Goal: Transaction & Acquisition: Purchase product/service

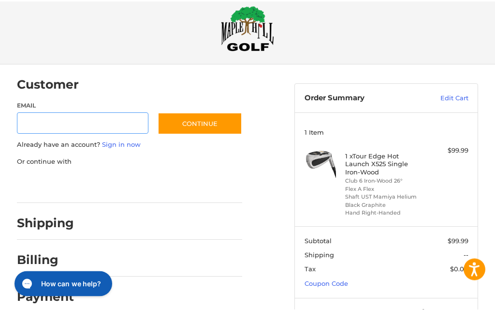
scroll to position [15, 0]
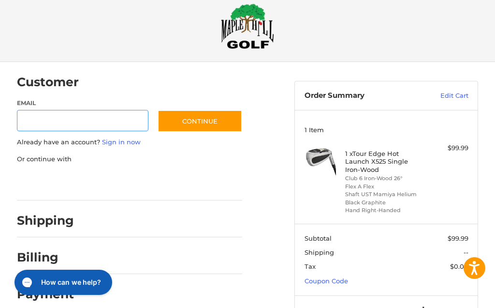
click at [81, 123] on input "Email" at bounding box center [83, 121] width 132 height 22
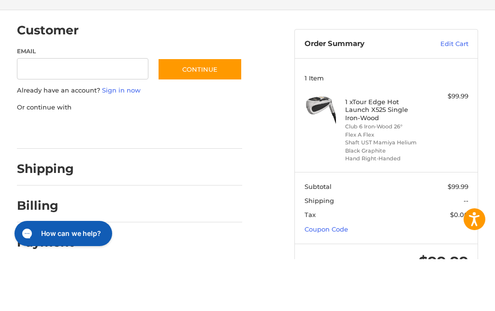
type input "**********"
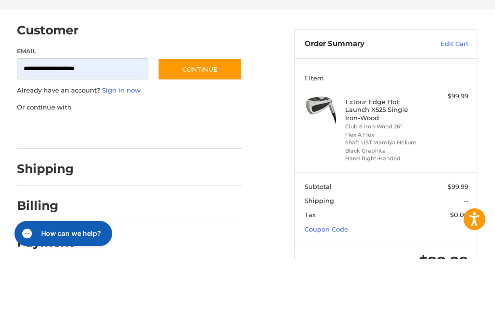
scroll to position [56, 0]
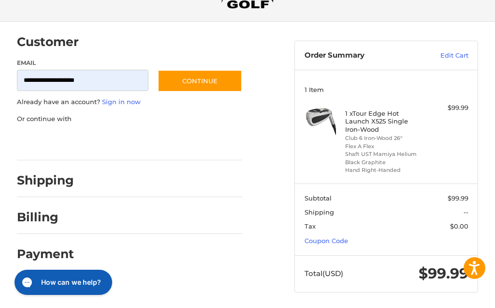
click at [205, 78] on button "Continue" at bounding box center [200, 81] width 85 height 22
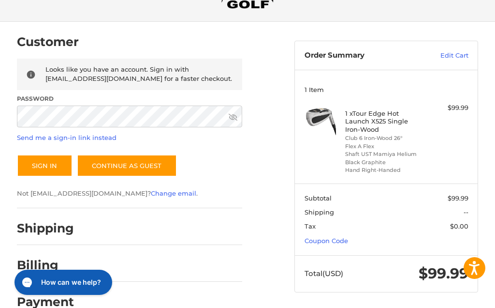
click at [75, 138] on link "Send me a sign-in link instead" at bounding box center [67, 138] width 100 height 8
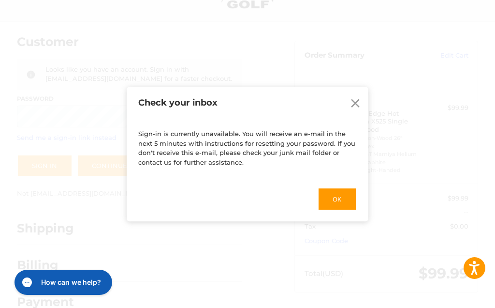
click at [328, 199] on button "Ok" at bounding box center [337, 198] width 39 height 23
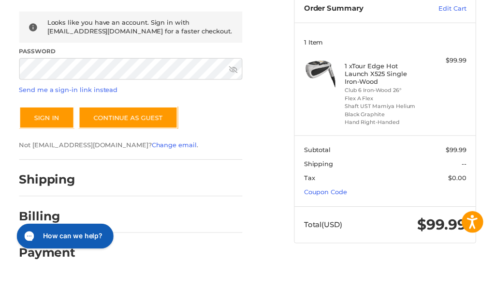
scroll to position [75, 0]
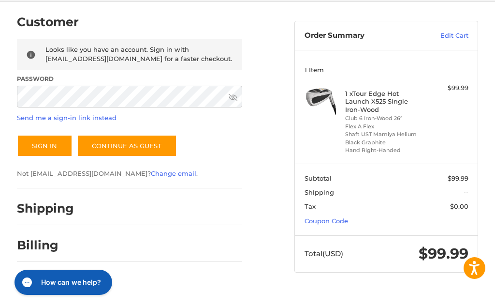
click at [51, 146] on button "Sign In" at bounding box center [45, 145] width 56 height 22
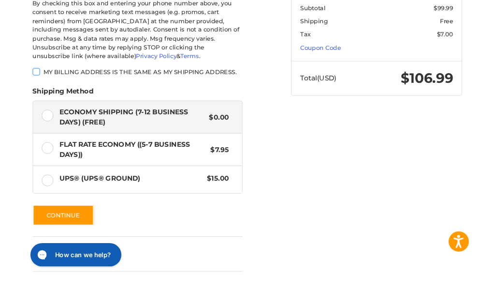
scroll to position [268, 0]
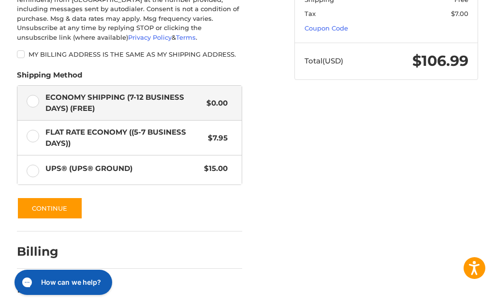
click at [47, 197] on button "Continue" at bounding box center [50, 208] width 66 height 22
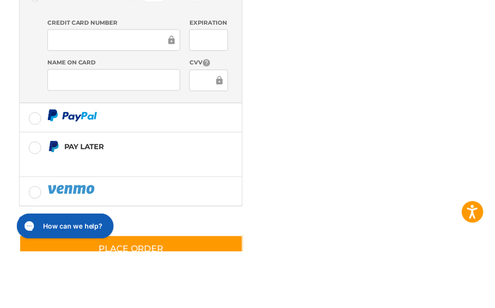
scroll to position [332, 0]
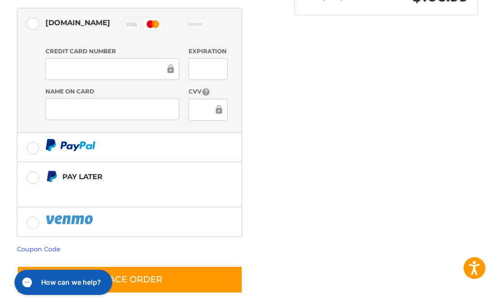
click at [156, 268] on button "Place Order" at bounding box center [130, 280] width 226 height 28
